Goal: Information Seeking & Learning: Learn about a topic

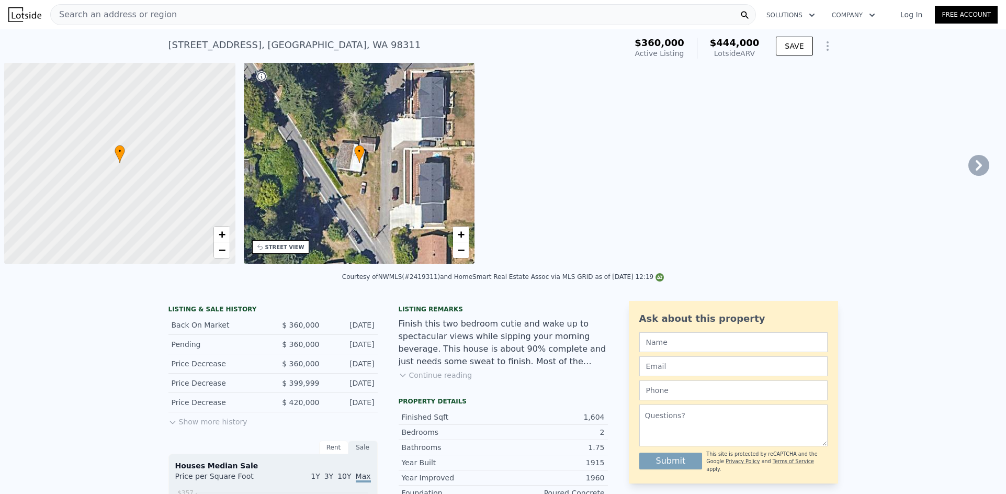
scroll to position [0, 4]
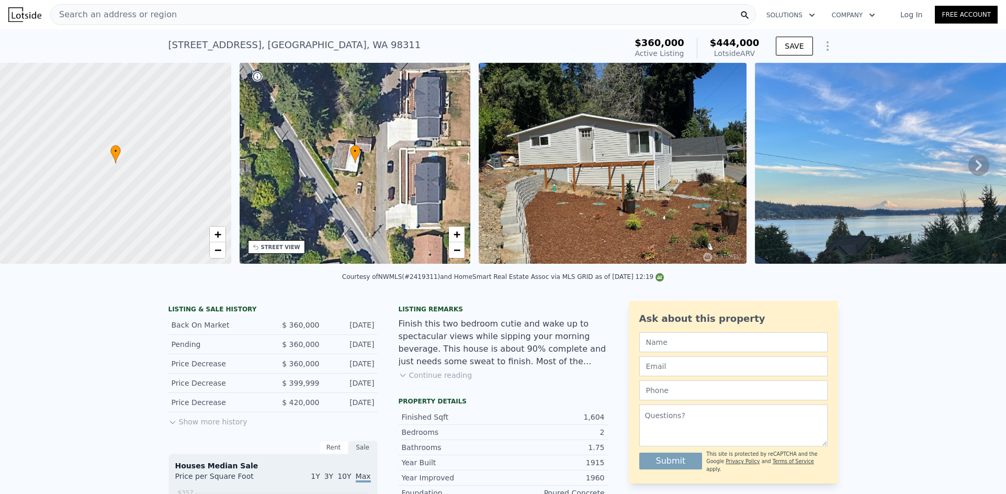
click at [141, 22] on div "Search an address or region" at bounding box center [114, 15] width 126 height 20
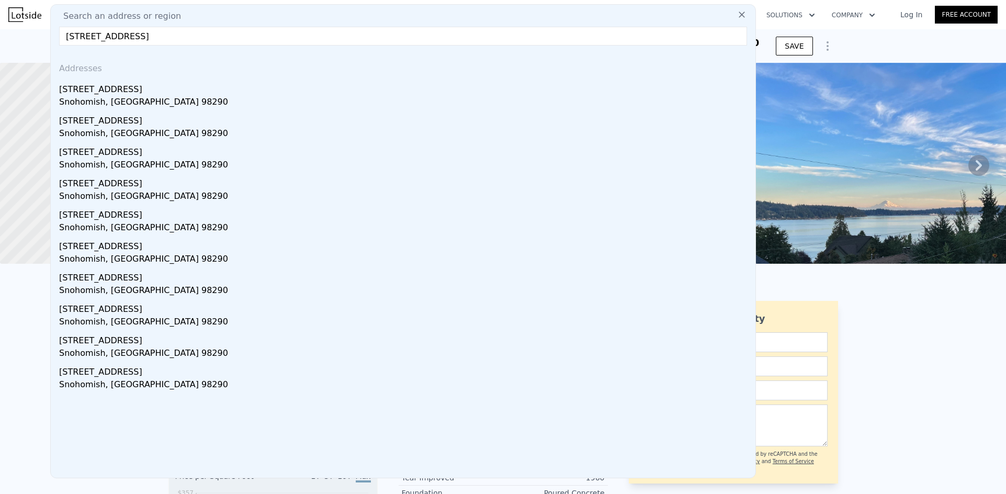
type input "[STREET_ADDRESS]"
drag, startPoint x: 152, startPoint y: 78, endPoint x: 452, endPoint y: 0, distance: 310.2
click at [144, 92] on div "[STREET_ADDRESS]" at bounding box center [405, 87] width 692 height 17
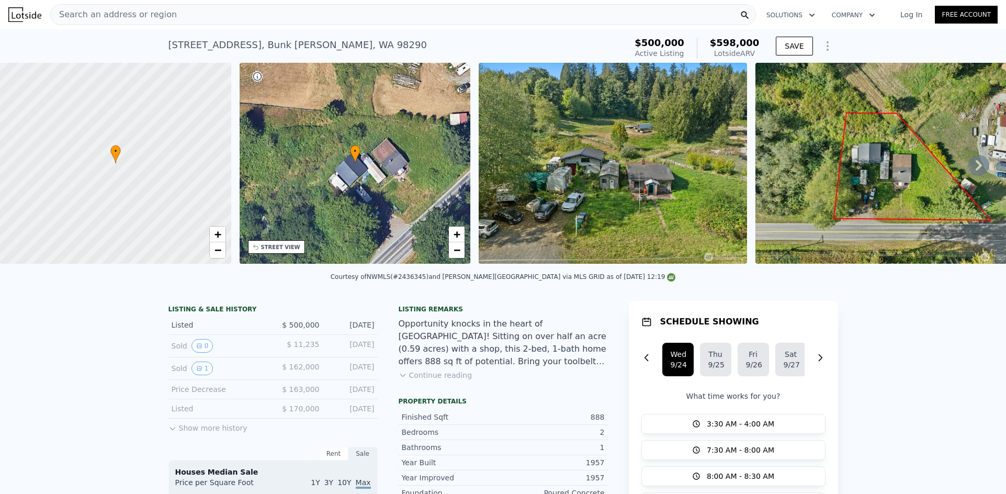
click at [187, 13] on div "Search an address or region" at bounding box center [403, 14] width 706 height 21
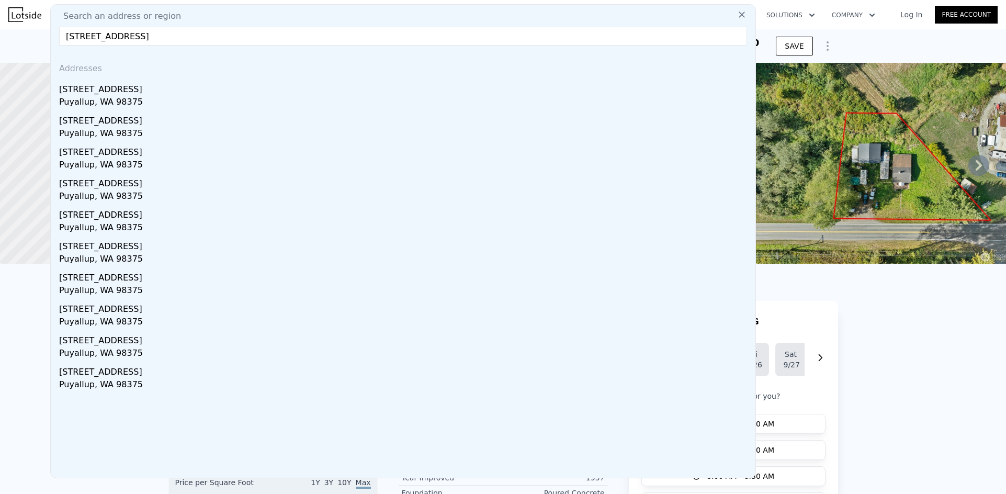
type input "[STREET_ADDRESS]"
click at [153, 94] on div "[STREET_ADDRESS]" at bounding box center [405, 87] width 692 height 17
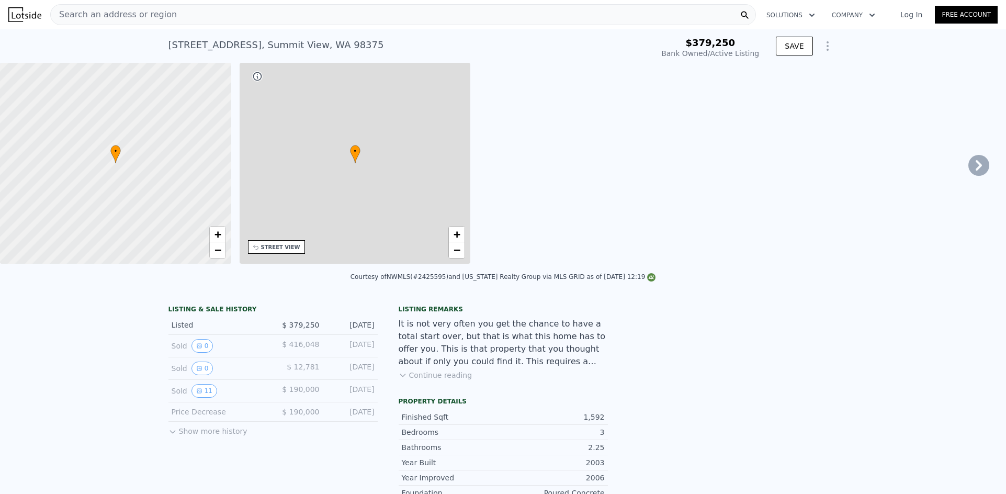
type input "4"
type input "1.75"
type input "2.5"
type input "1200"
type input "2222"
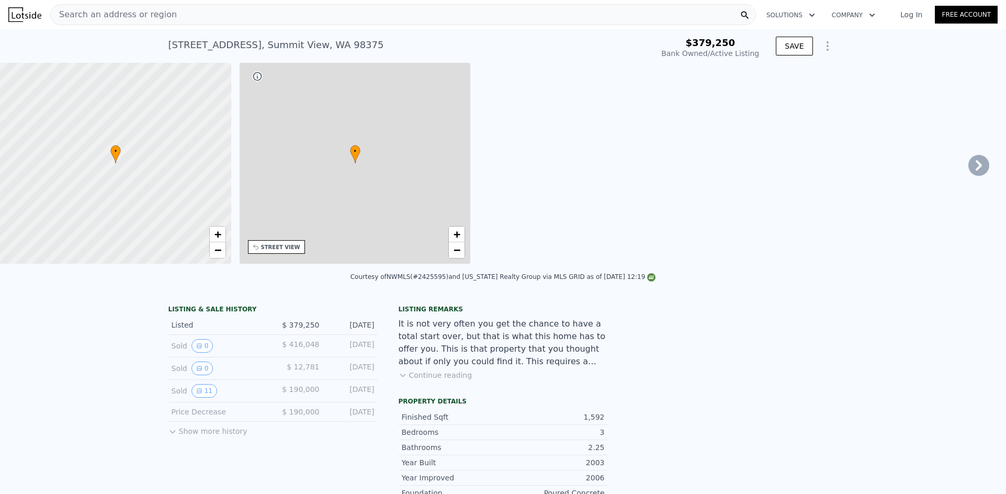
type input "4224"
type input "6664"
type input "$ 588,000"
type input "4"
type input "$ 142,713"
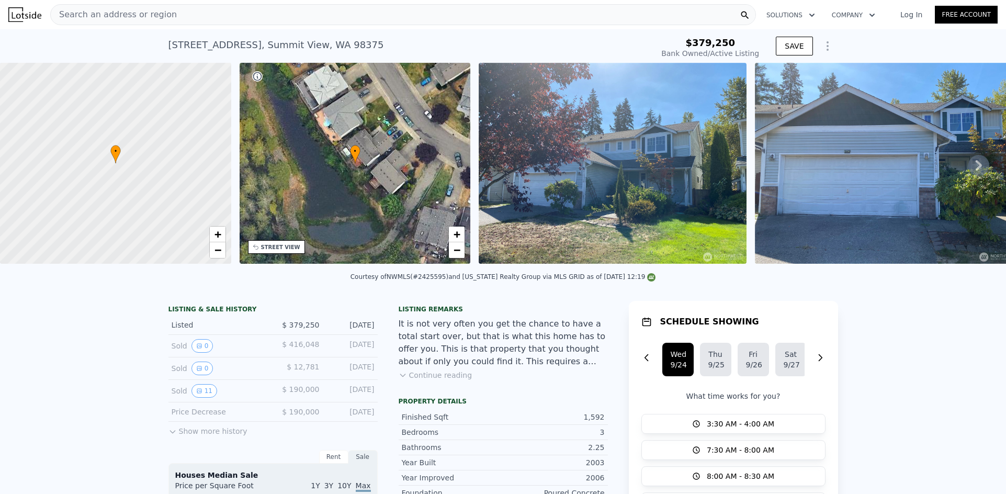
click at [267, 13] on div "Search an address or region" at bounding box center [403, 14] width 706 height 21
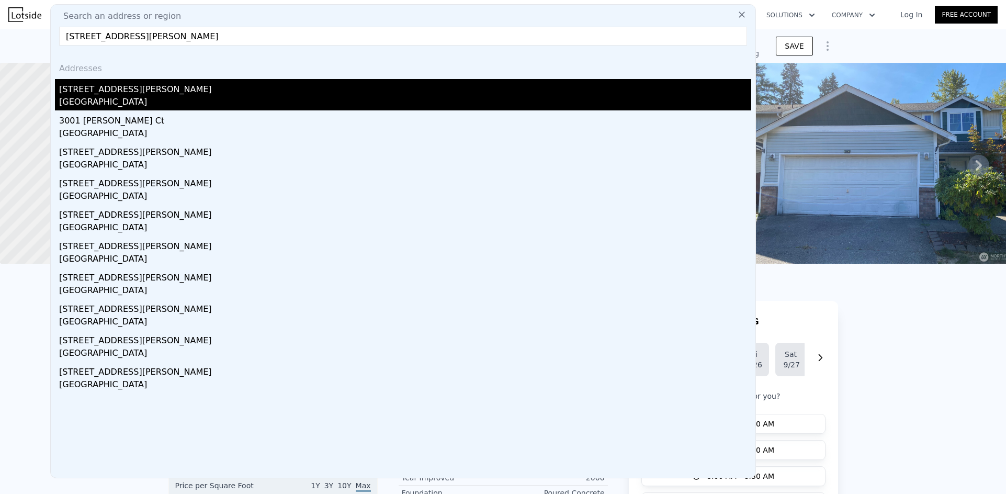
type input "[STREET_ADDRESS][PERSON_NAME]"
click at [123, 98] on div "[GEOGRAPHIC_DATA]" at bounding box center [405, 103] width 692 height 15
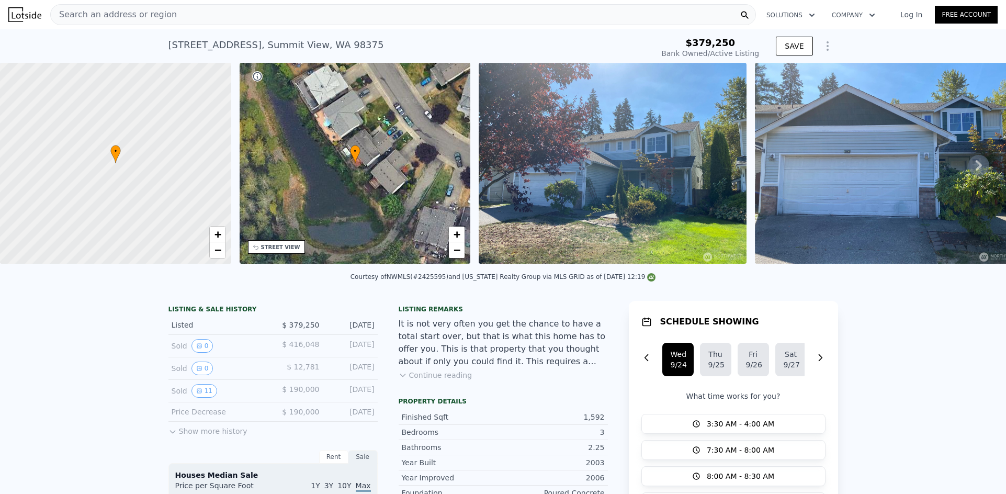
type input "1"
type input "960"
type input "1856"
type input "6534"
type input "13939"
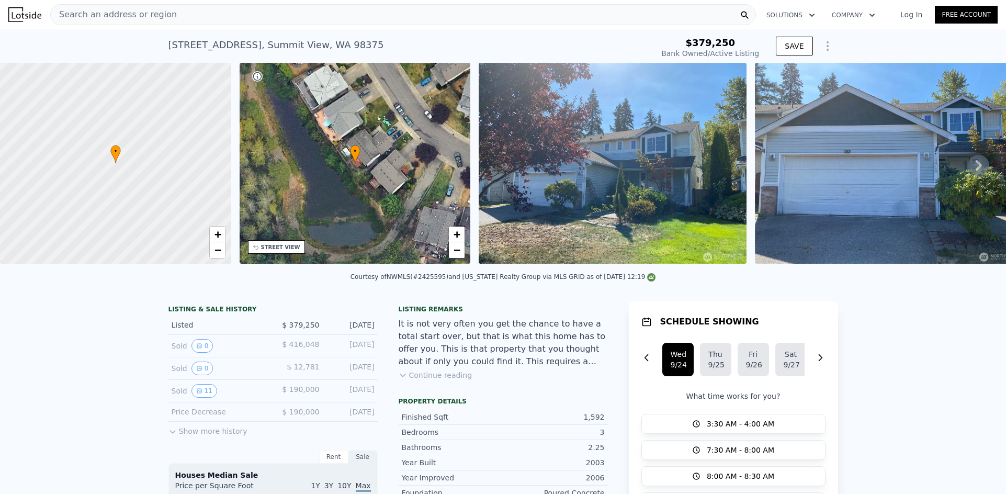
type input "$ 442,000"
type input "$ 62,134"
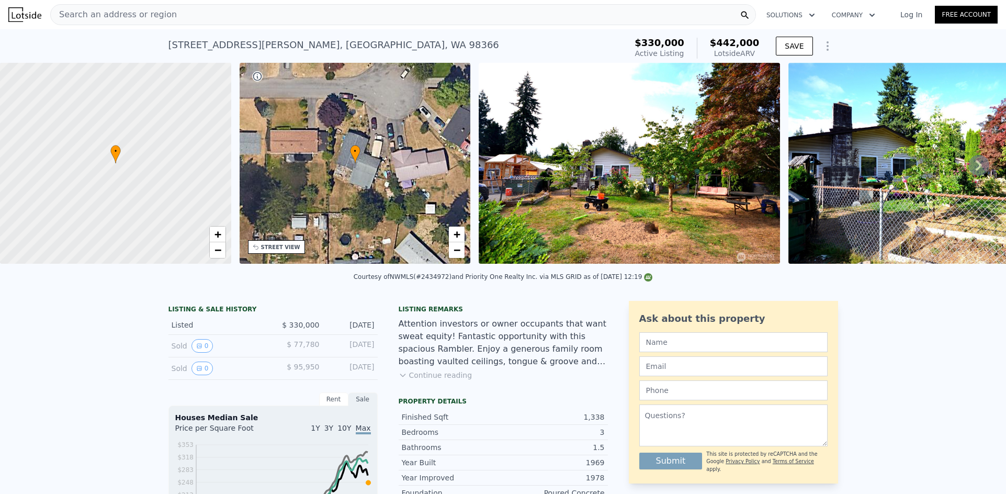
click at [224, 13] on div "Search an address or region" at bounding box center [403, 14] width 706 height 21
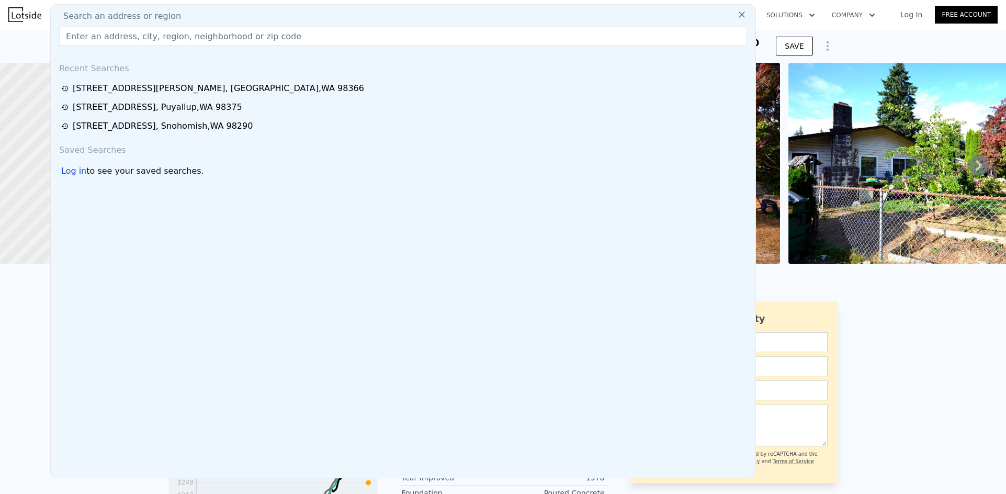
click at [224, 32] on input "text" at bounding box center [403, 36] width 688 height 19
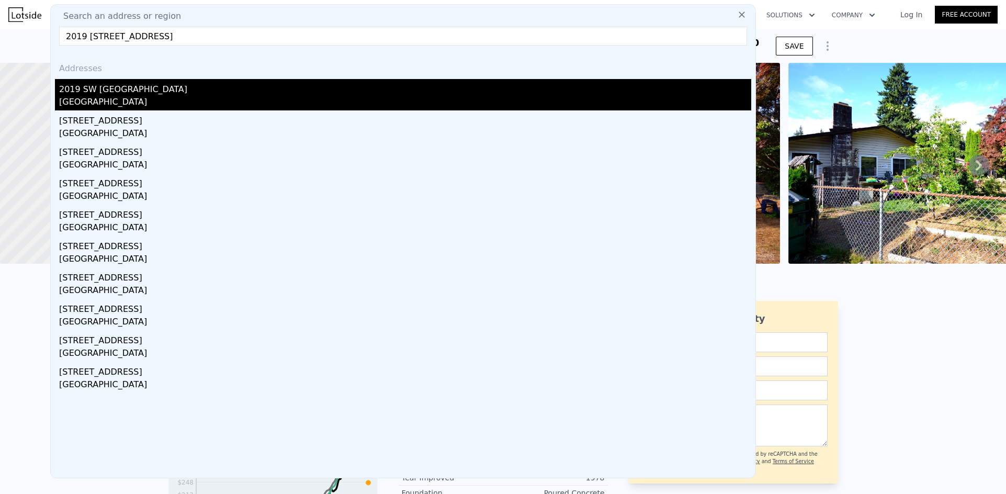
type input "2019 [STREET_ADDRESS]"
click at [188, 98] on div "[GEOGRAPHIC_DATA]" at bounding box center [405, 103] width 692 height 15
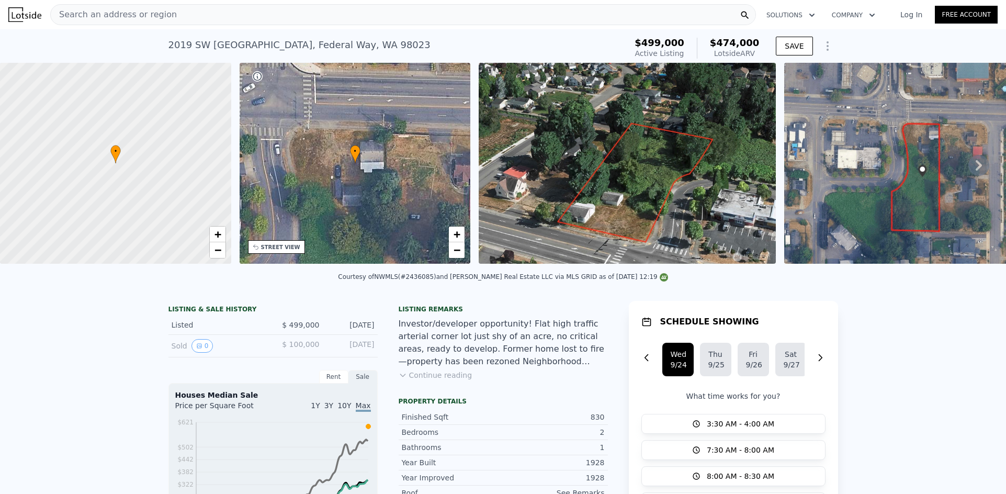
click at [367, 14] on div "Search an address or region" at bounding box center [403, 14] width 706 height 21
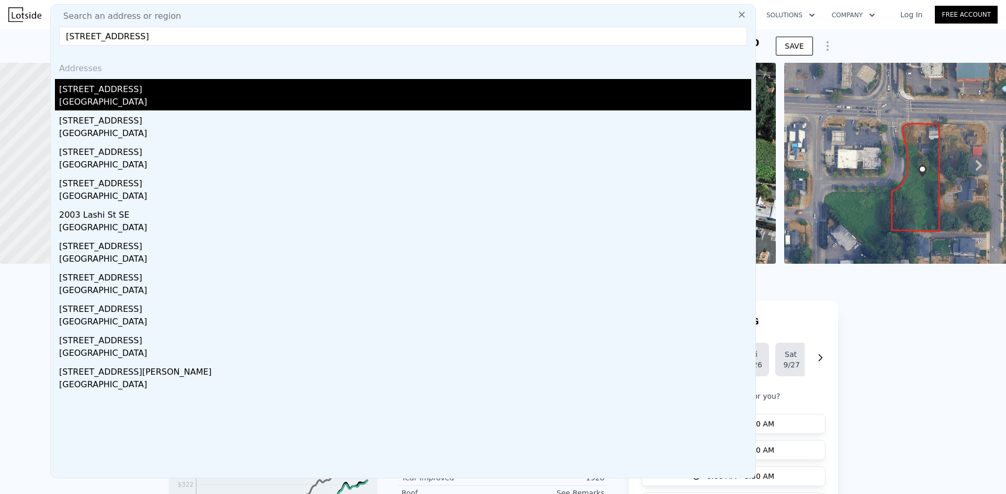
type input "[STREET_ADDRESS]"
click at [146, 96] on div "[GEOGRAPHIC_DATA]" at bounding box center [405, 103] width 692 height 15
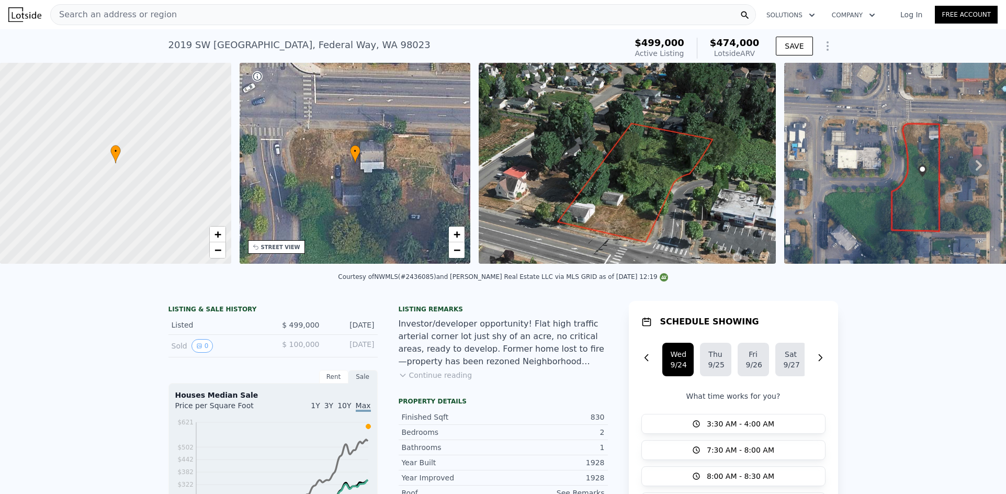
type input "3"
type input "5"
type input "2.75"
type input "1248"
type input "2276"
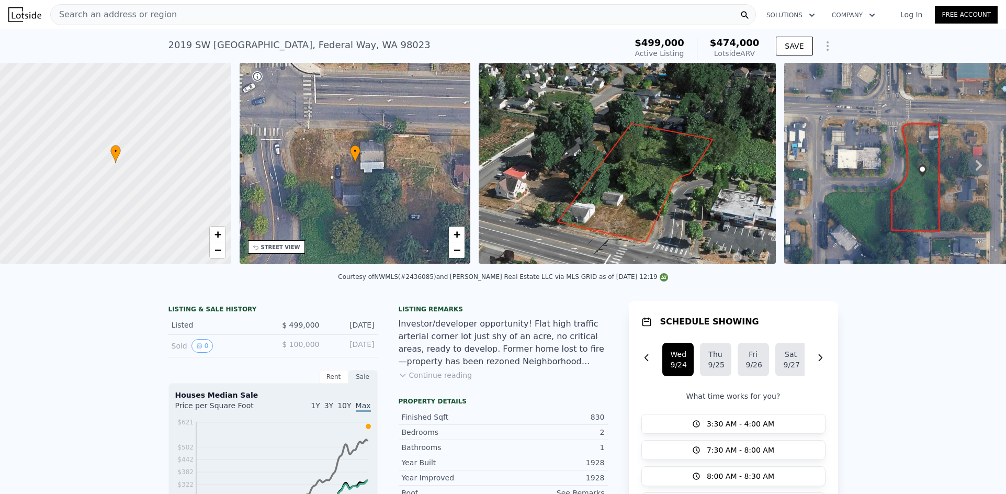
type input "11387"
type input "19850"
type input "$ 540,000"
type input "5"
type input "$ 99,774"
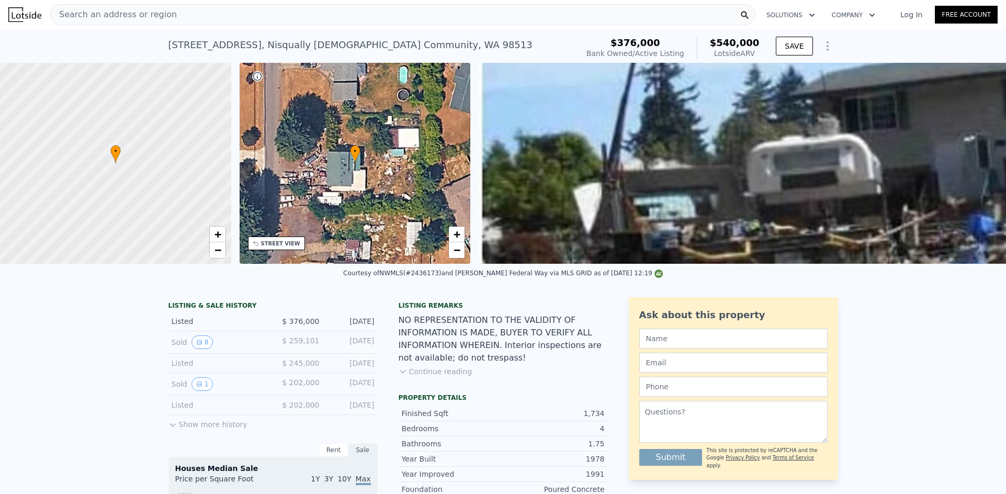
click at [272, 20] on div "Search an address or region" at bounding box center [403, 14] width 706 height 21
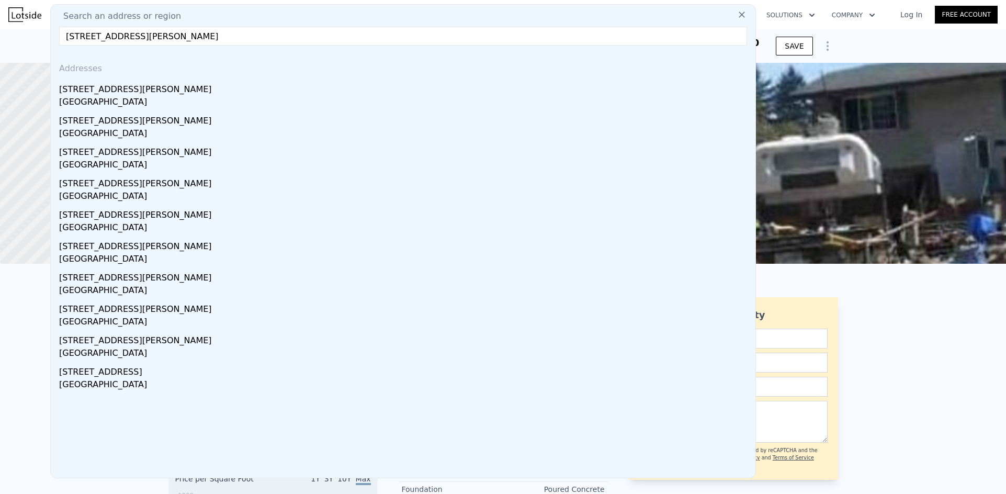
type input "[STREET_ADDRESS][PERSON_NAME]"
click at [170, 94] on div "[STREET_ADDRESS][PERSON_NAME]" at bounding box center [405, 87] width 692 height 17
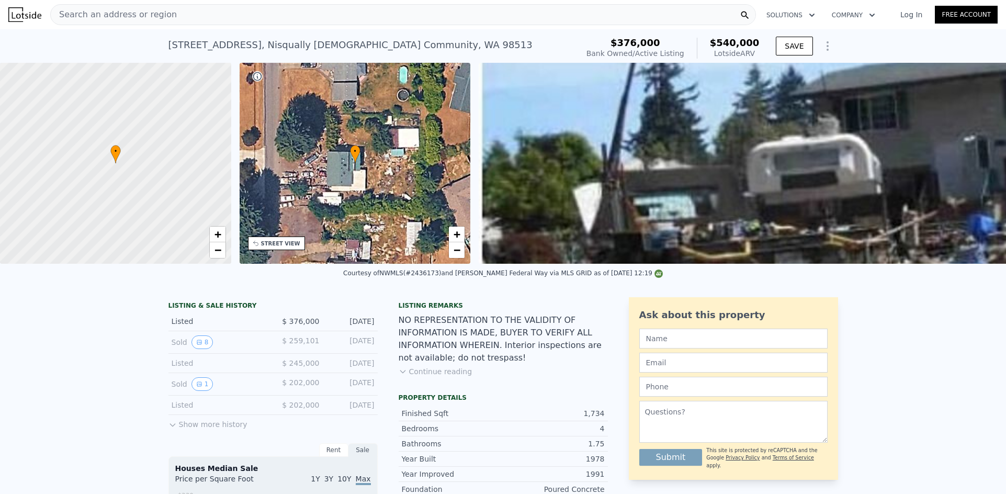
type input "4"
type input "1110"
type input "1850"
type input "4255"
type input "6750"
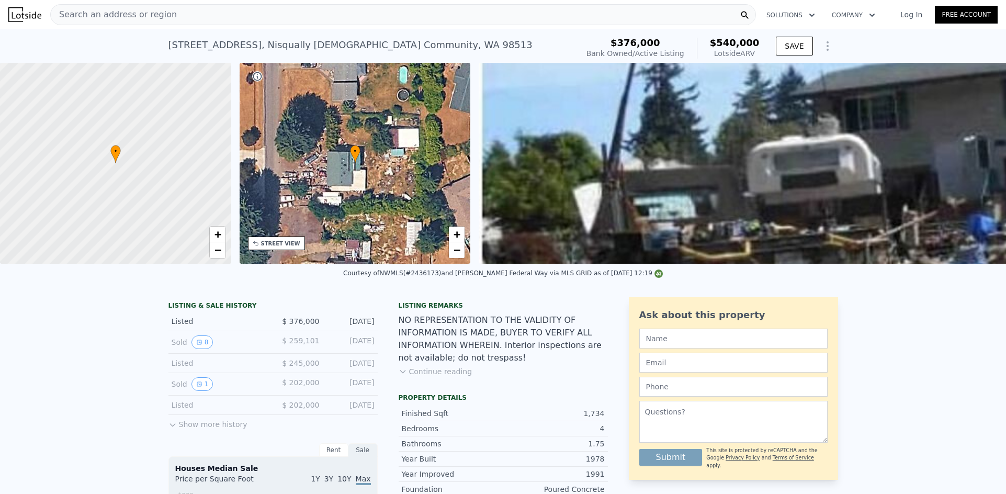
type input "$ 960,000"
type input "7"
type input "$ 401,281"
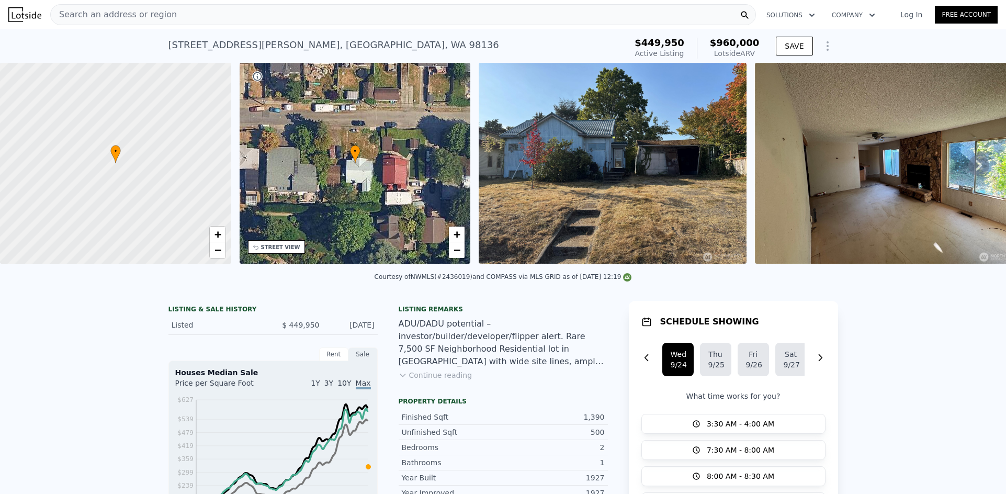
click at [137, 17] on span "Search an address or region" at bounding box center [114, 14] width 126 height 13
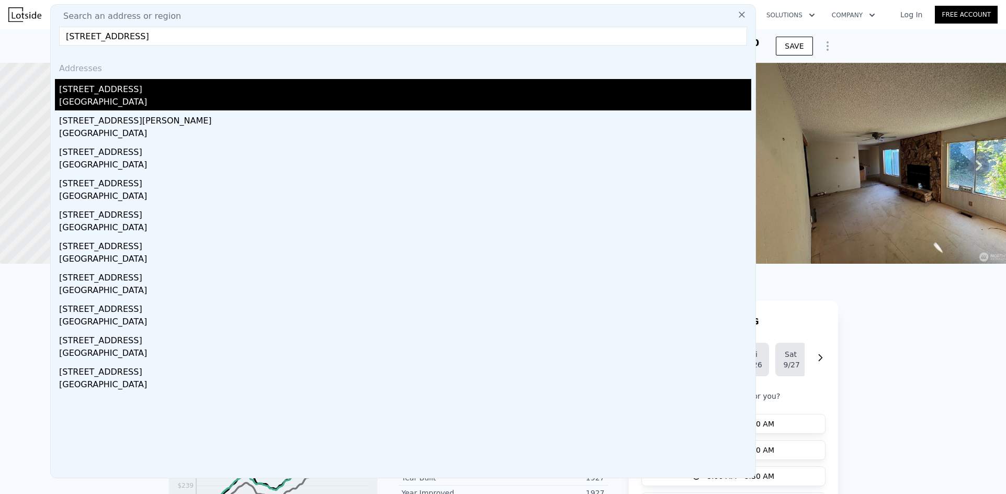
type input "[STREET_ADDRESS]"
click at [142, 90] on div "[STREET_ADDRESS]" at bounding box center [405, 87] width 692 height 17
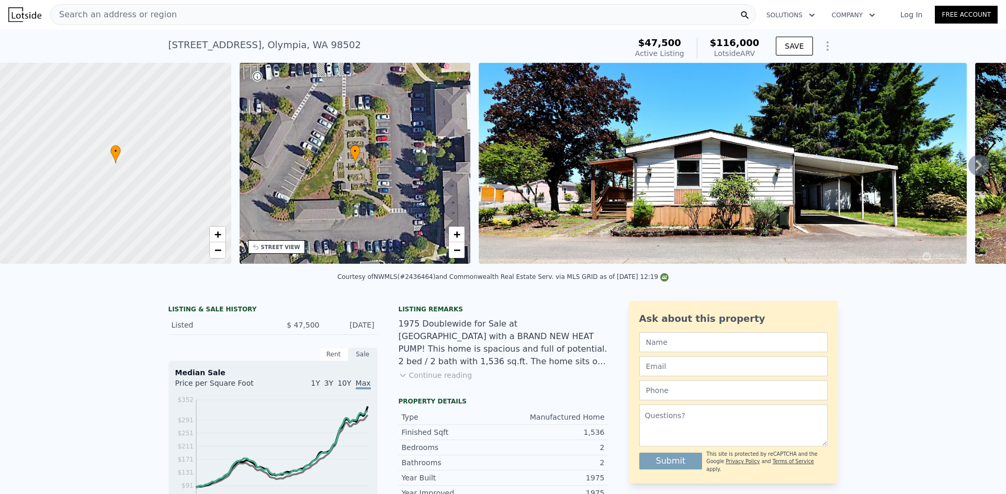
click at [198, 16] on div "Search an address or region" at bounding box center [403, 14] width 706 height 21
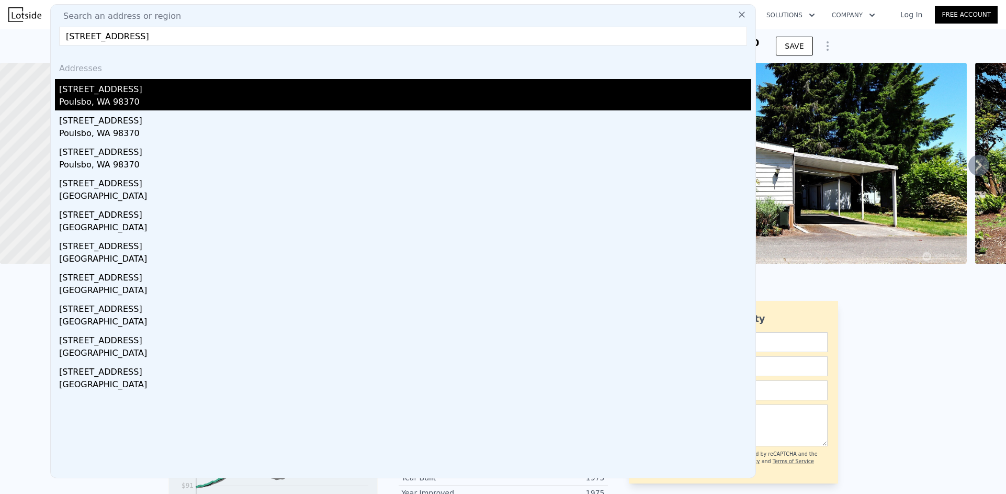
type input "[STREET_ADDRESS]"
click at [130, 91] on div "[STREET_ADDRESS]" at bounding box center [405, 87] width 692 height 17
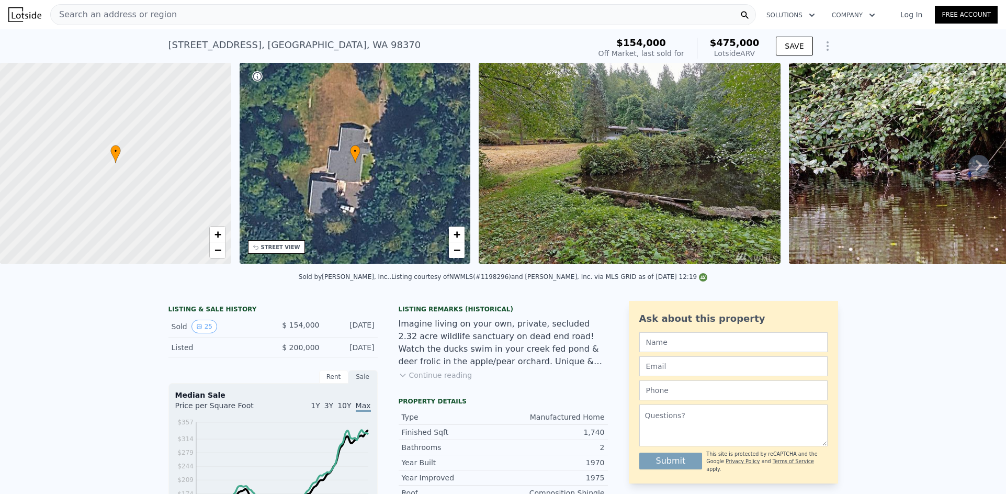
click at [196, 18] on div "Search an address or region" at bounding box center [403, 14] width 706 height 21
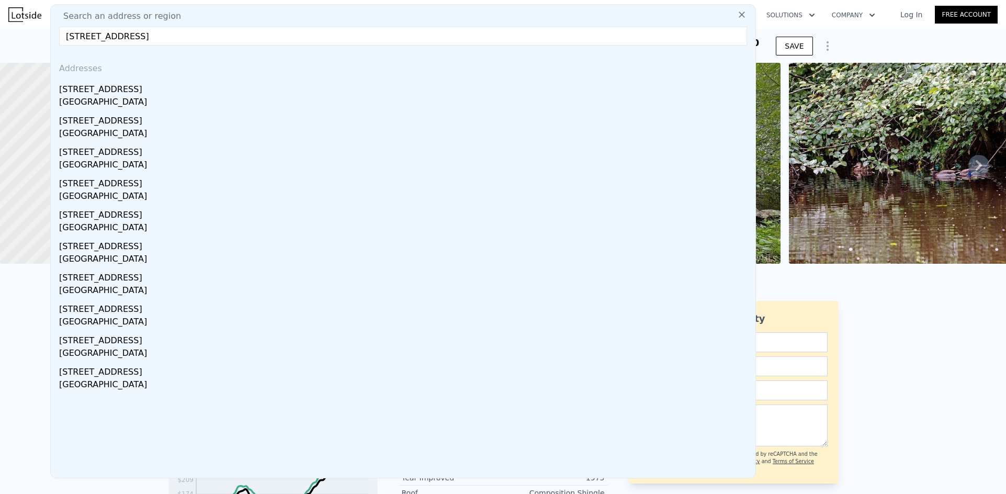
type input "[STREET_ADDRESS]"
click at [171, 91] on div "[STREET_ADDRESS]" at bounding box center [405, 87] width 692 height 17
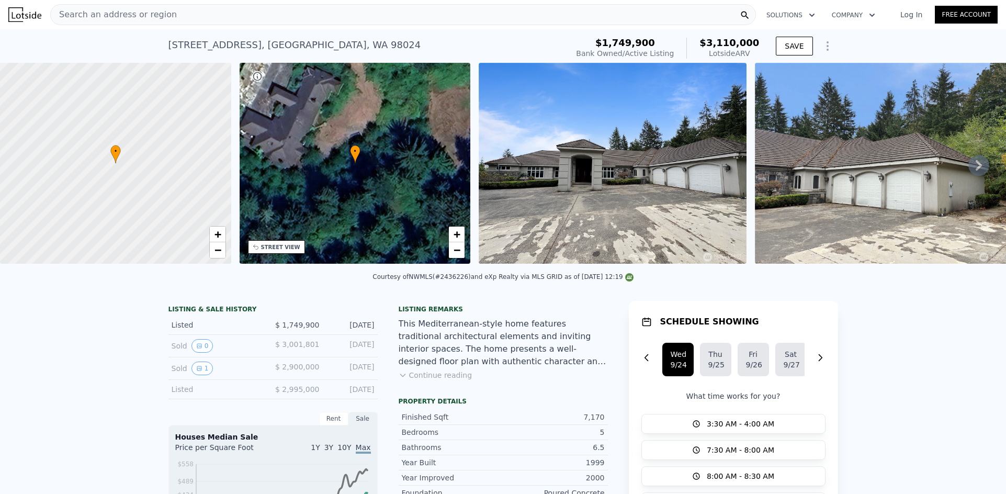
click at [168, 25] on div "Search an address or region Solutions Company Open main menu Log In Free Account" at bounding box center [502, 14] width 989 height 25
click at [178, 15] on div "Search an address or region" at bounding box center [403, 14] width 706 height 21
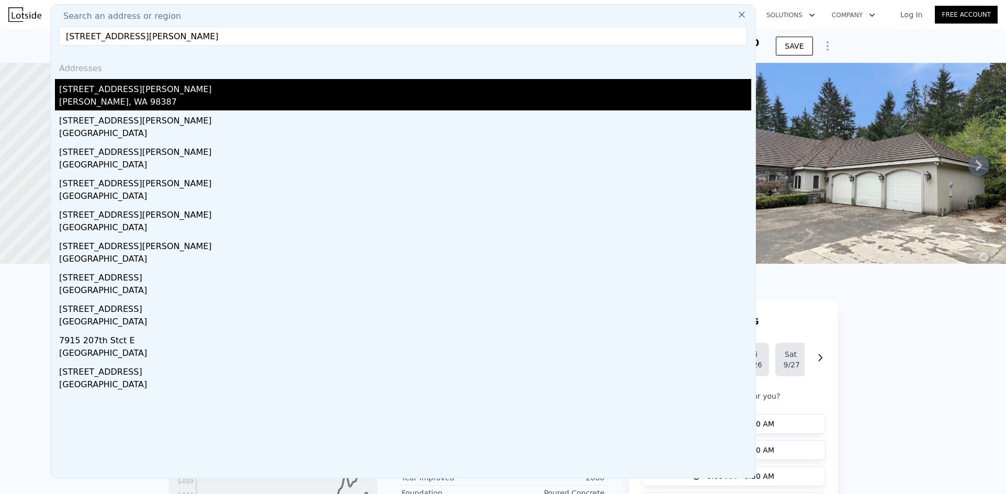
type input "[STREET_ADDRESS][PERSON_NAME]"
click at [163, 93] on div "[STREET_ADDRESS][PERSON_NAME]" at bounding box center [405, 87] width 692 height 17
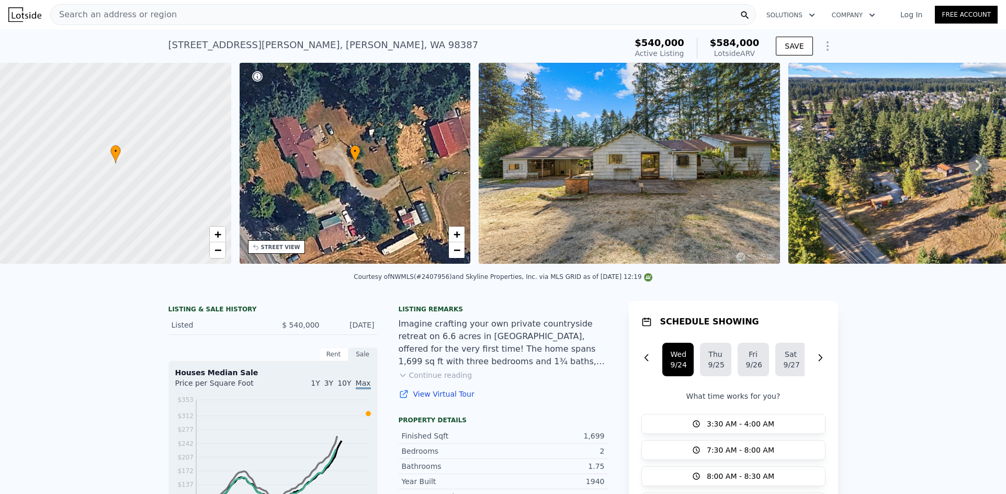
click at [269, 13] on div "Search an address or region" at bounding box center [403, 14] width 706 height 21
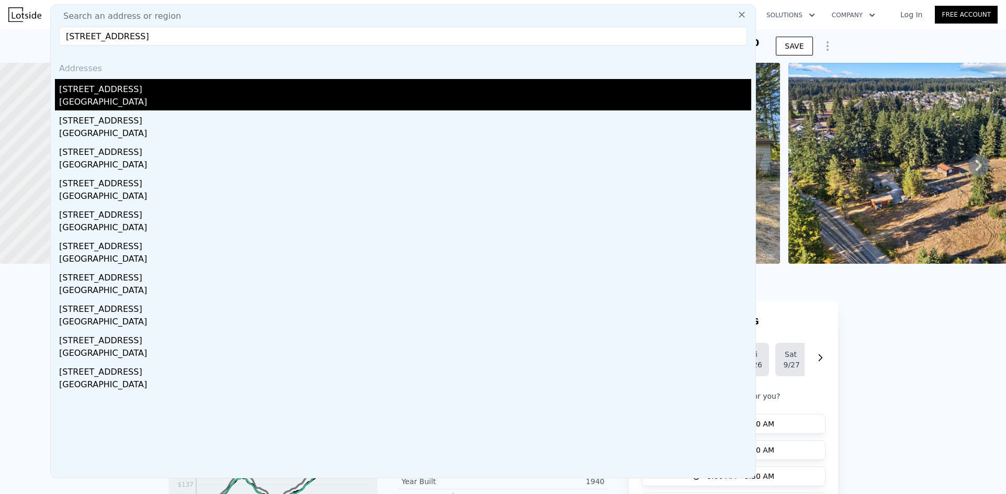
type input "[STREET_ADDRESS]"
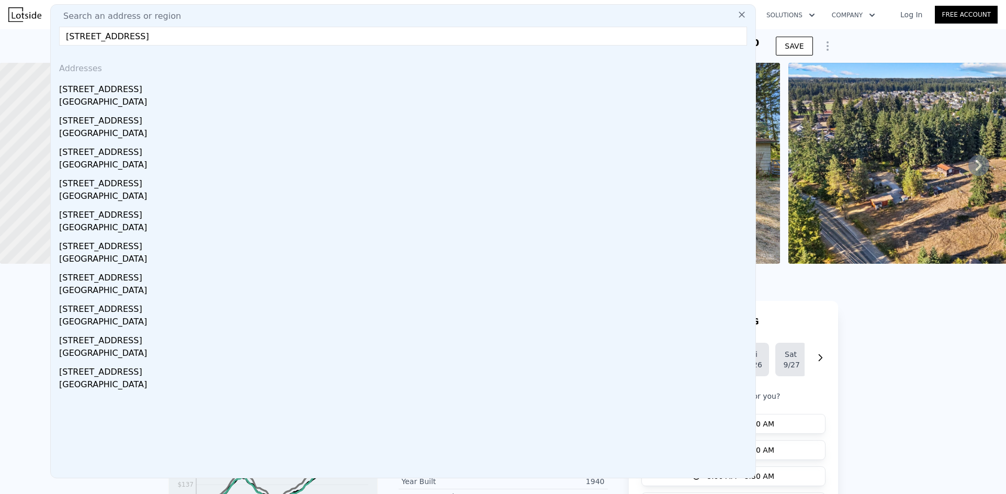
drag, startPoint x: 162, startPoint y: 91, endPoint x: 782, endPoint y: 98, distance: 620.0
click at [162, 91] on div "[STREET_ADDRESS]" at bounding box center [405, 87] width 692 height 17
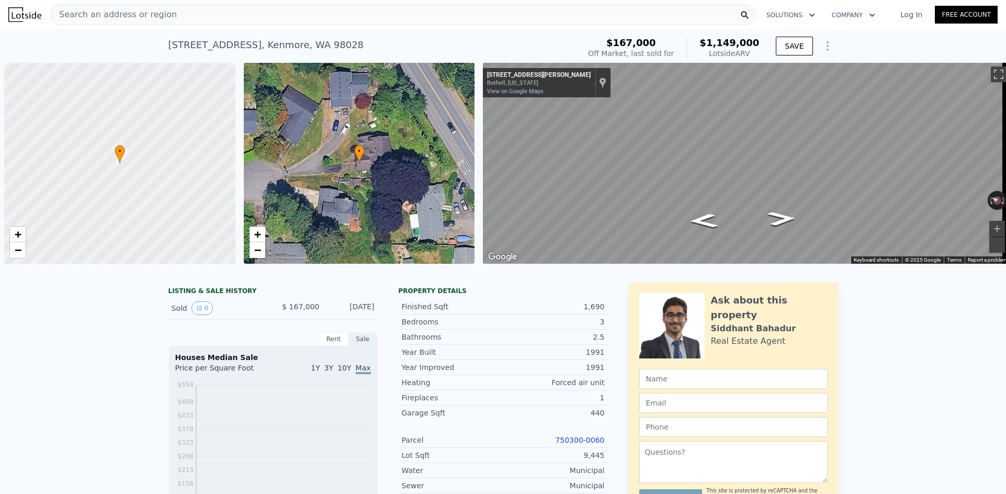
scroll to position [0, 4]
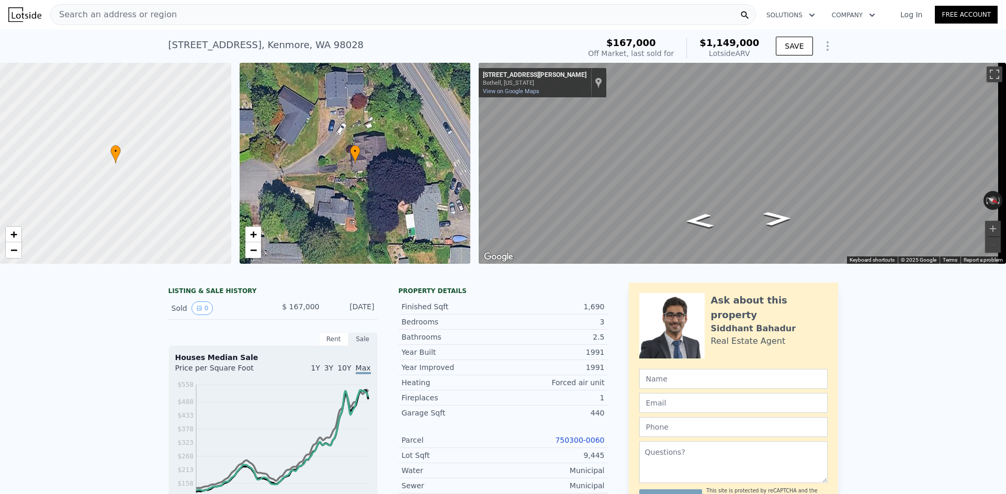
click at [275, 16] on div "Search an address or region" at bounding box center [403, 14] width 706 height 21
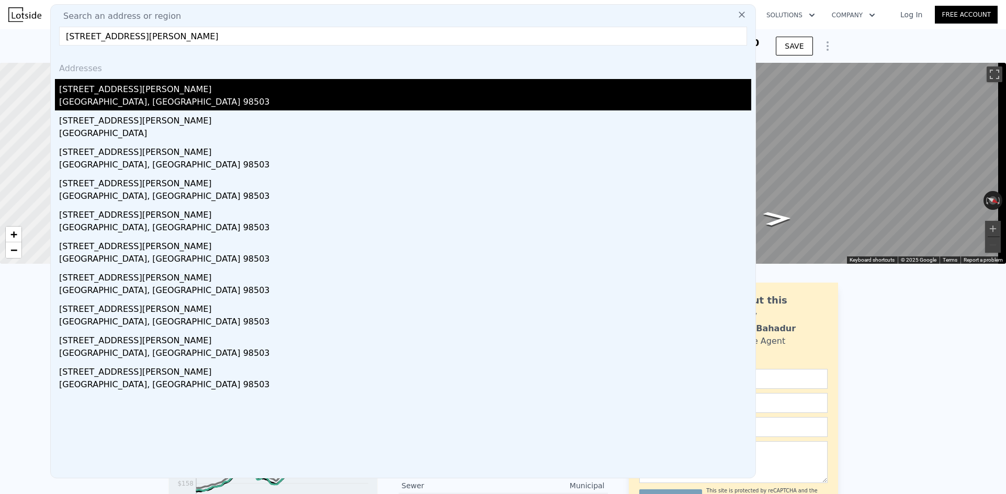
type input "10416 Mullen Rd SE, Olympia, WA 98503"
click at [176, 94] on div "10416 Mullen Road SE" at bounding box center [405, 87] width 692 height 17
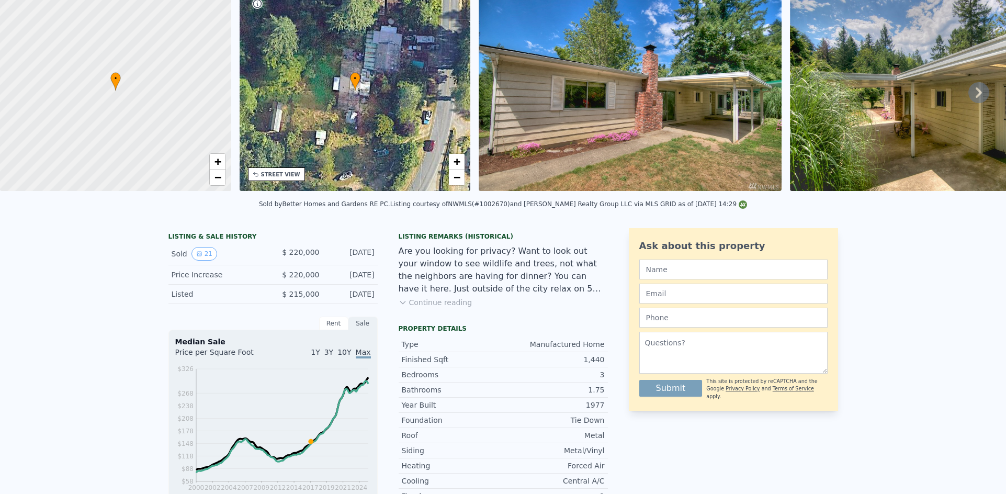
scroll to position [4, 0]
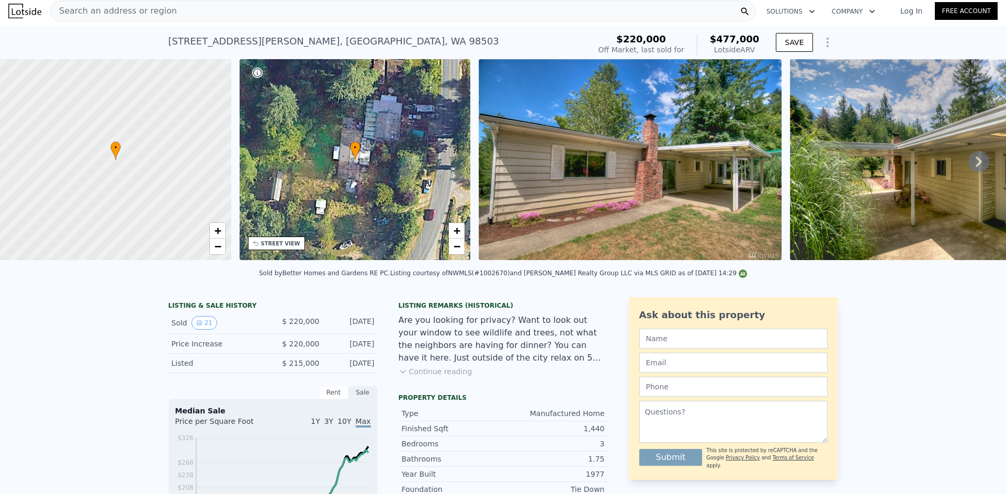
click at [189, 15] on div "Search an address or region" at bounding box center [403, 11] width 706 height 21
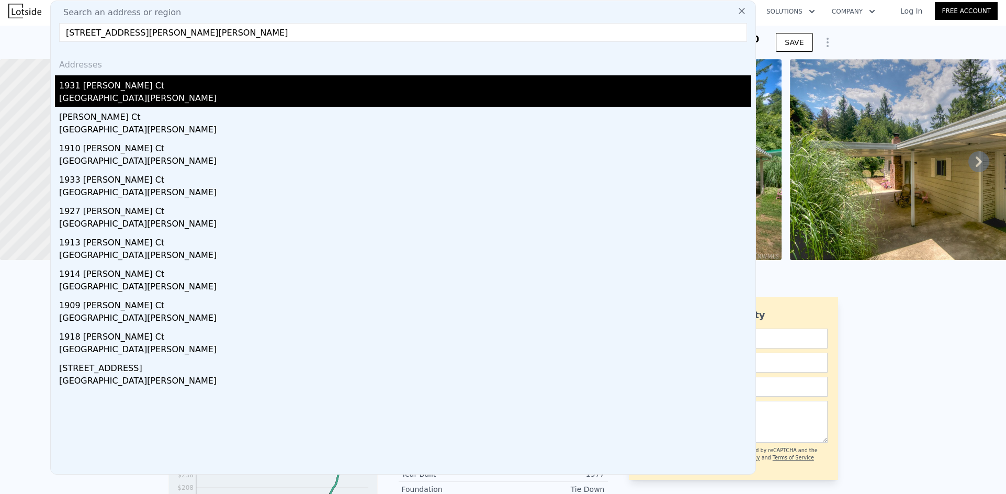
type input "1931 Sanders Ct, Point Roberts, WA 98281"
click at [129, 96] on div "Point Roberts, WA 98281" at bounding box center [405, 99] width 692 height 15
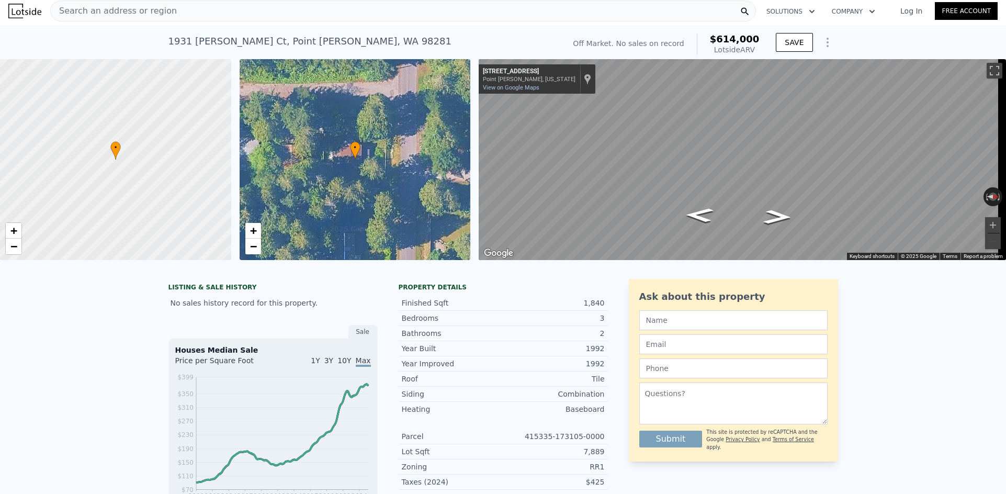
click at [234, 13] on div "Search an address or region" at bounding box center [403, 11] width 706 height 21
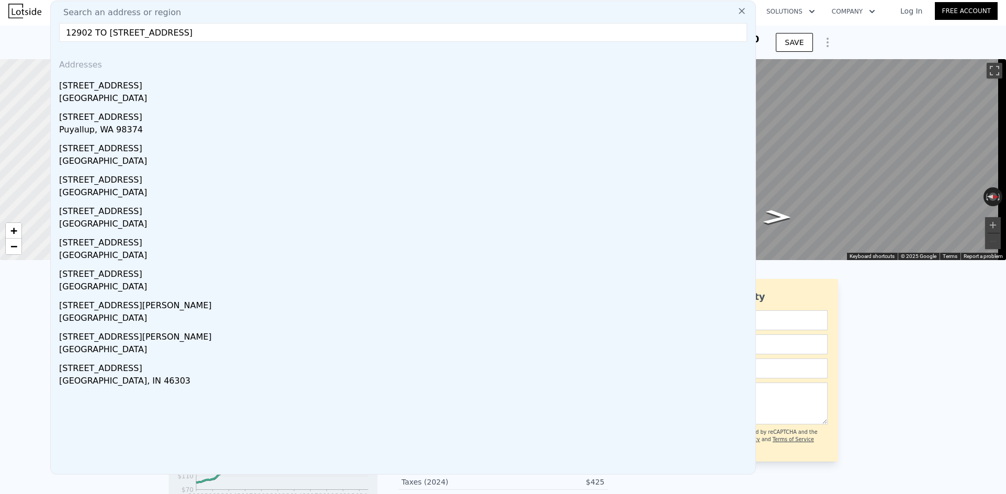
type input "12902 TO 12906 147TH ST E, South Hill"
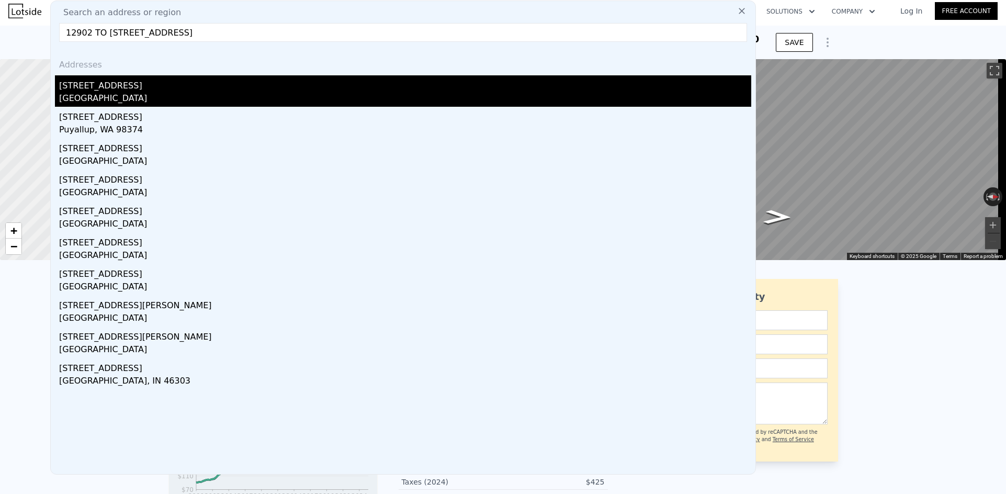
click at [165, 93] on div "South Hill, WA 98374" at bounding box center [405, 99] width 692 height 15
